Goal: Task Accomplishment & Management: Manage account settings

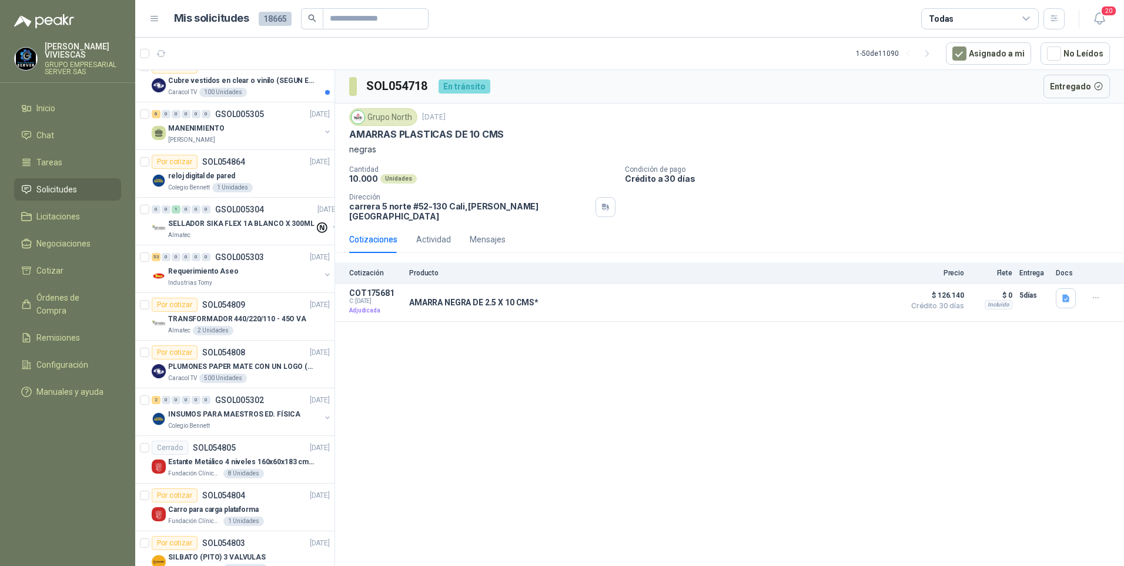
scroll to position [764, 0]
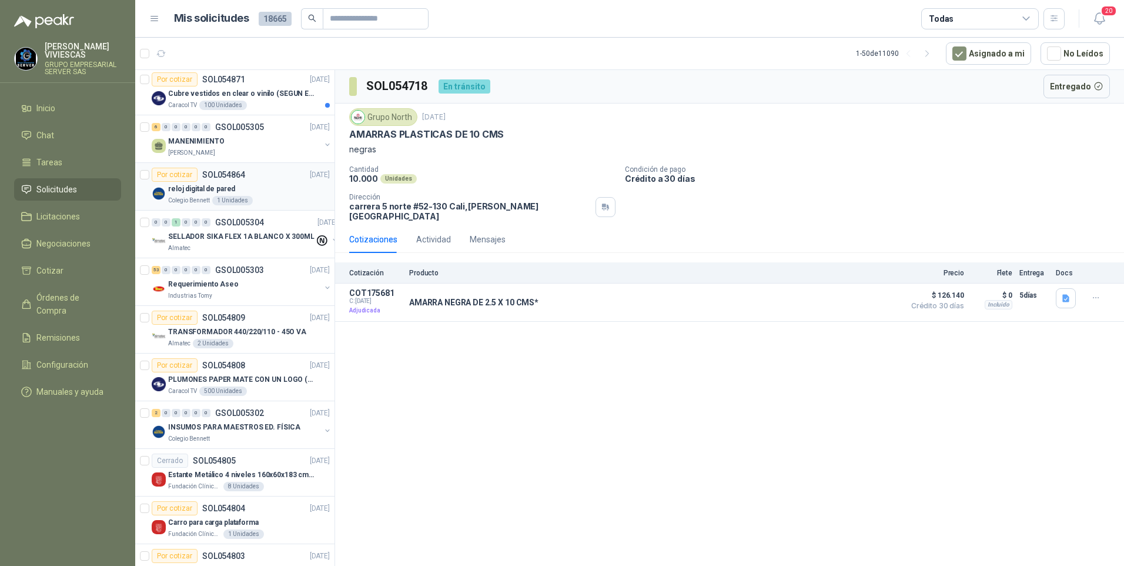
click at [190, 196] on p "Colegio Bennett" at bounding box center [189, 200] width 42 height 9
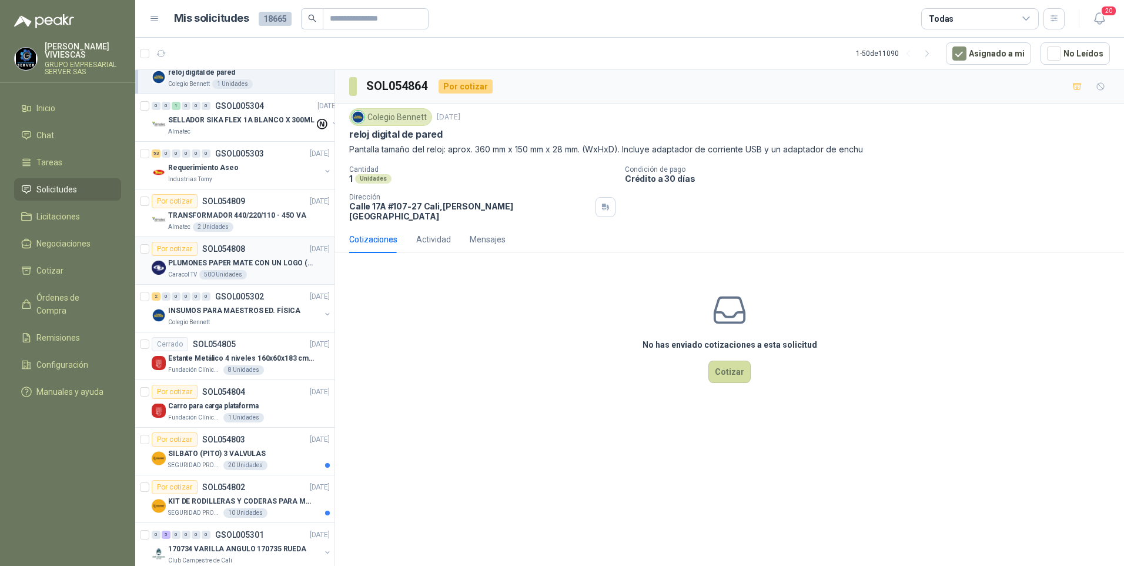
scroll to position [882, 0]
click at [246, 210] on p "TRANSFORMADOR 440/220/110 - 45O VA" at bounding box center [237, 214] width 138 height 11
